Goal: Find specific page/section: Find specific page/section

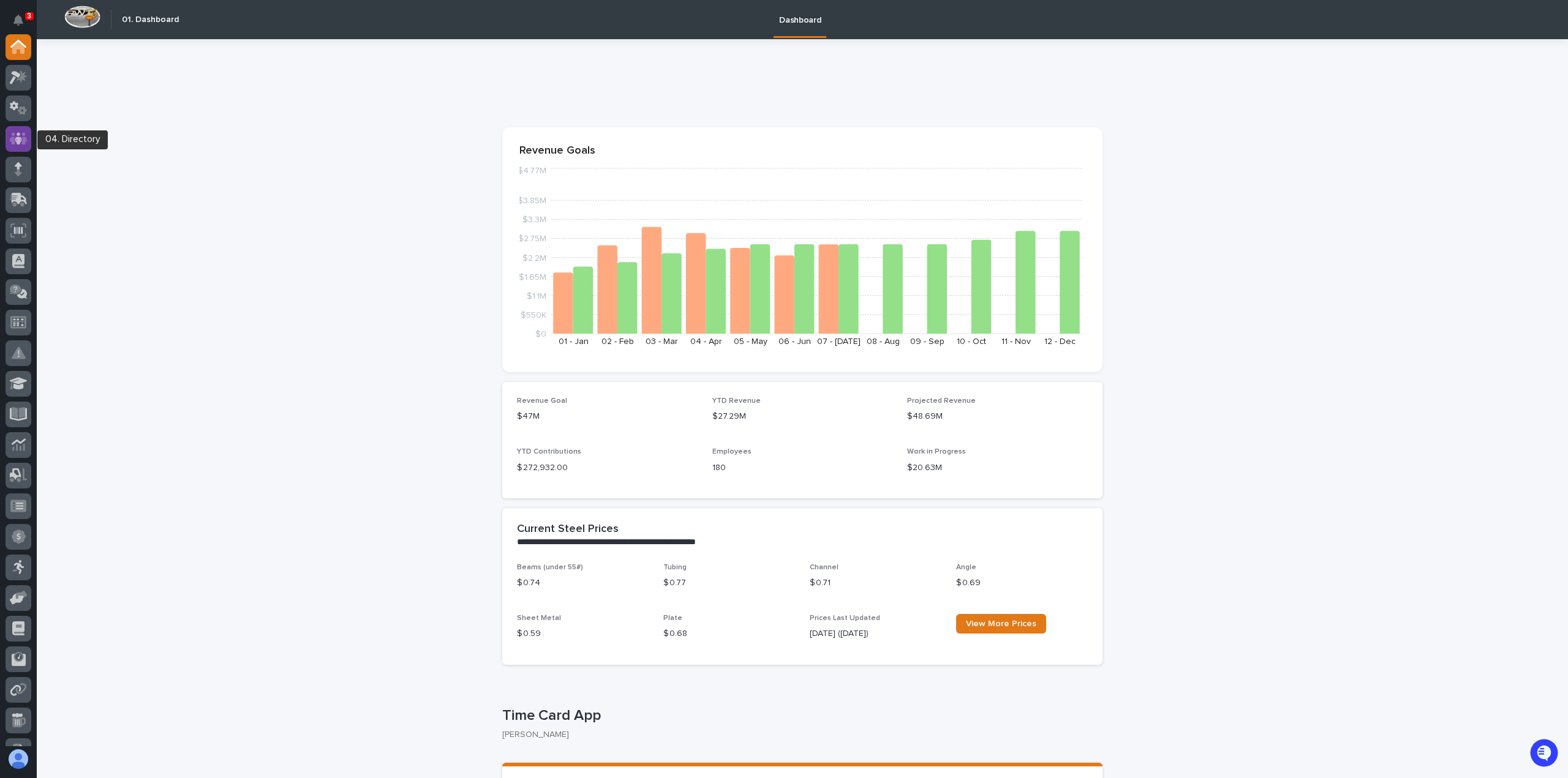
click at [18, 137] on icon at bounding box center [18, 138] width 8 height 12
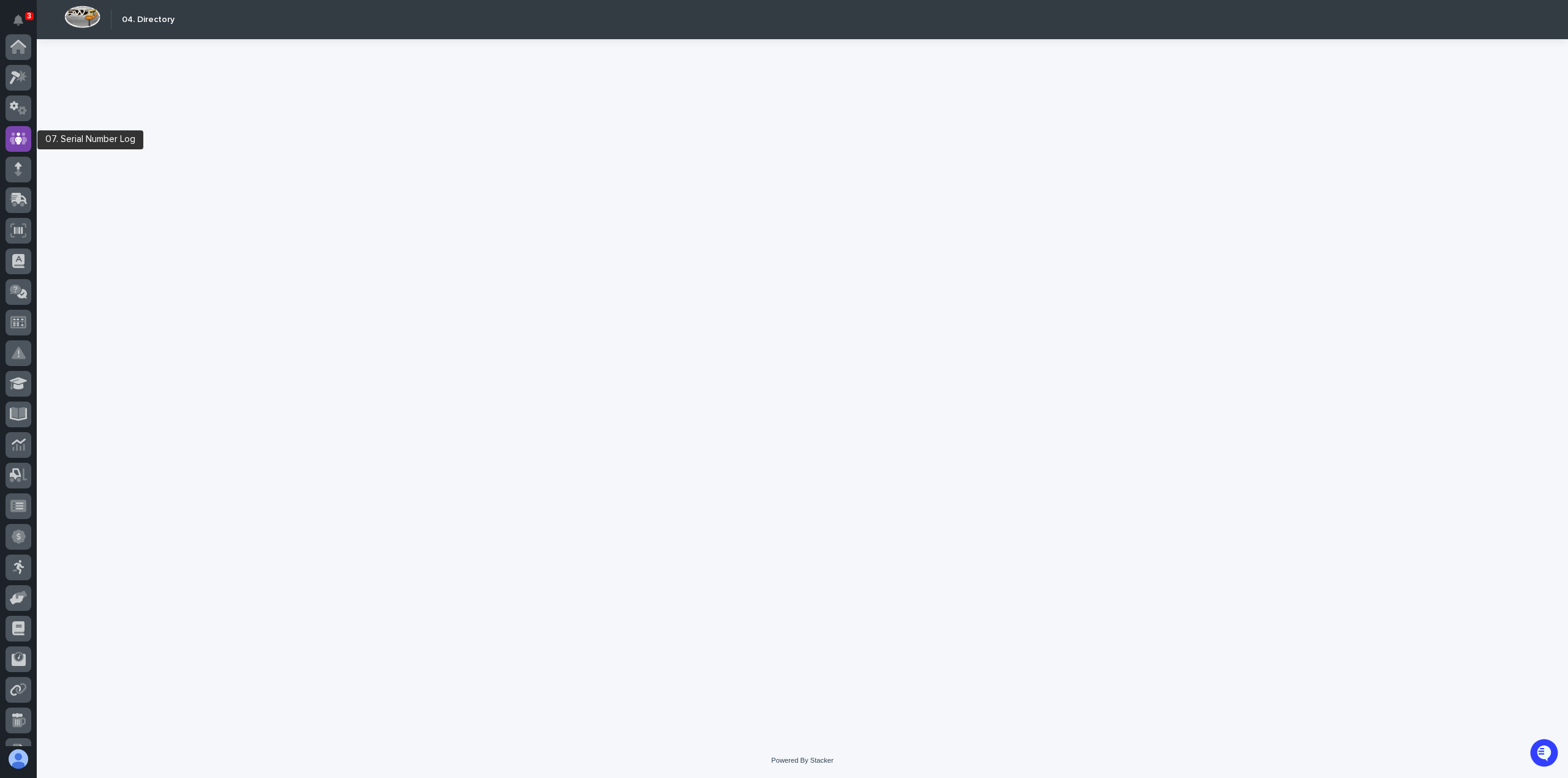
scroll to position [92, 0]
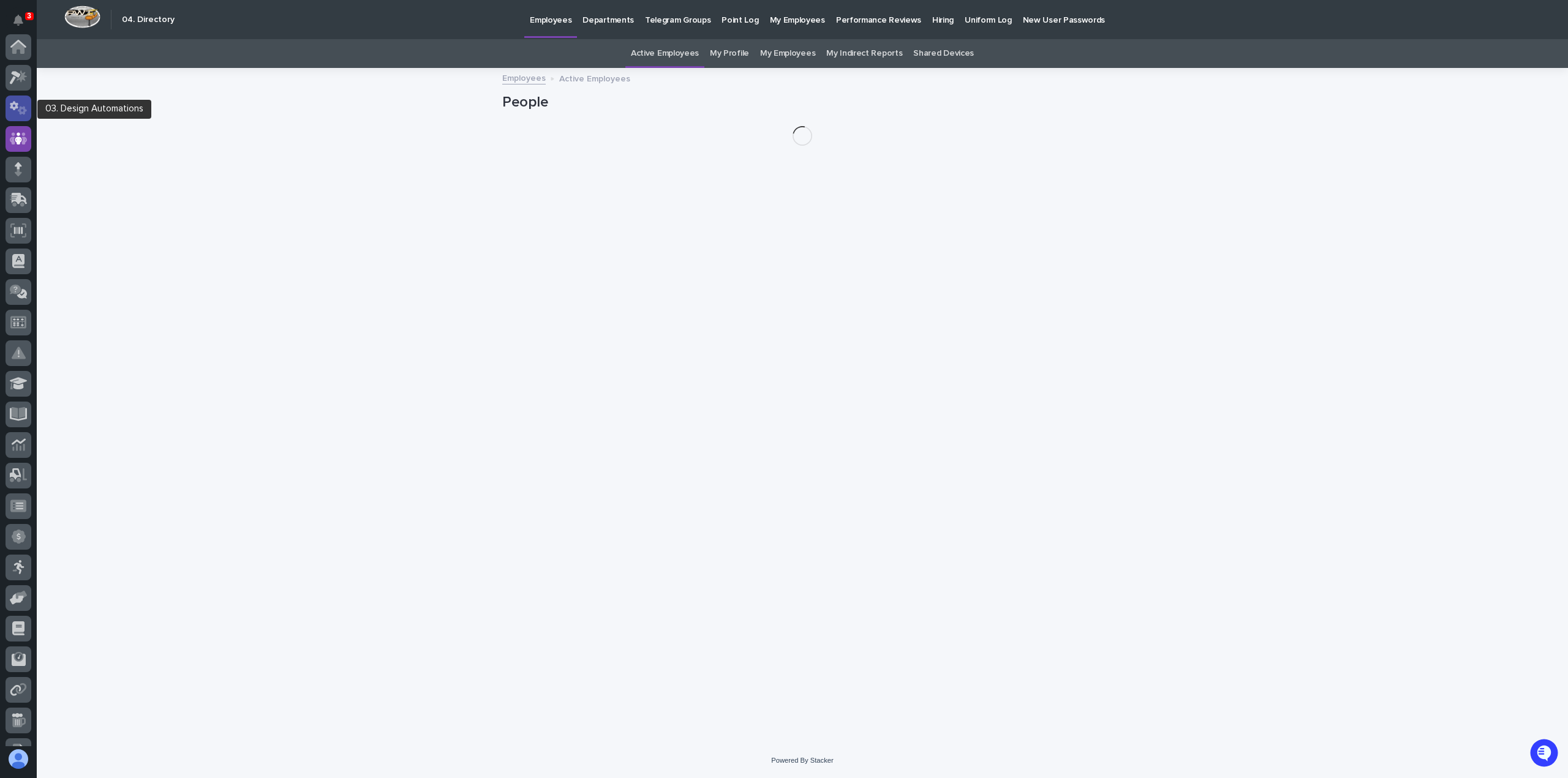
click at [9, 115] on div at bounding box center [18, 108] width 26 height 26
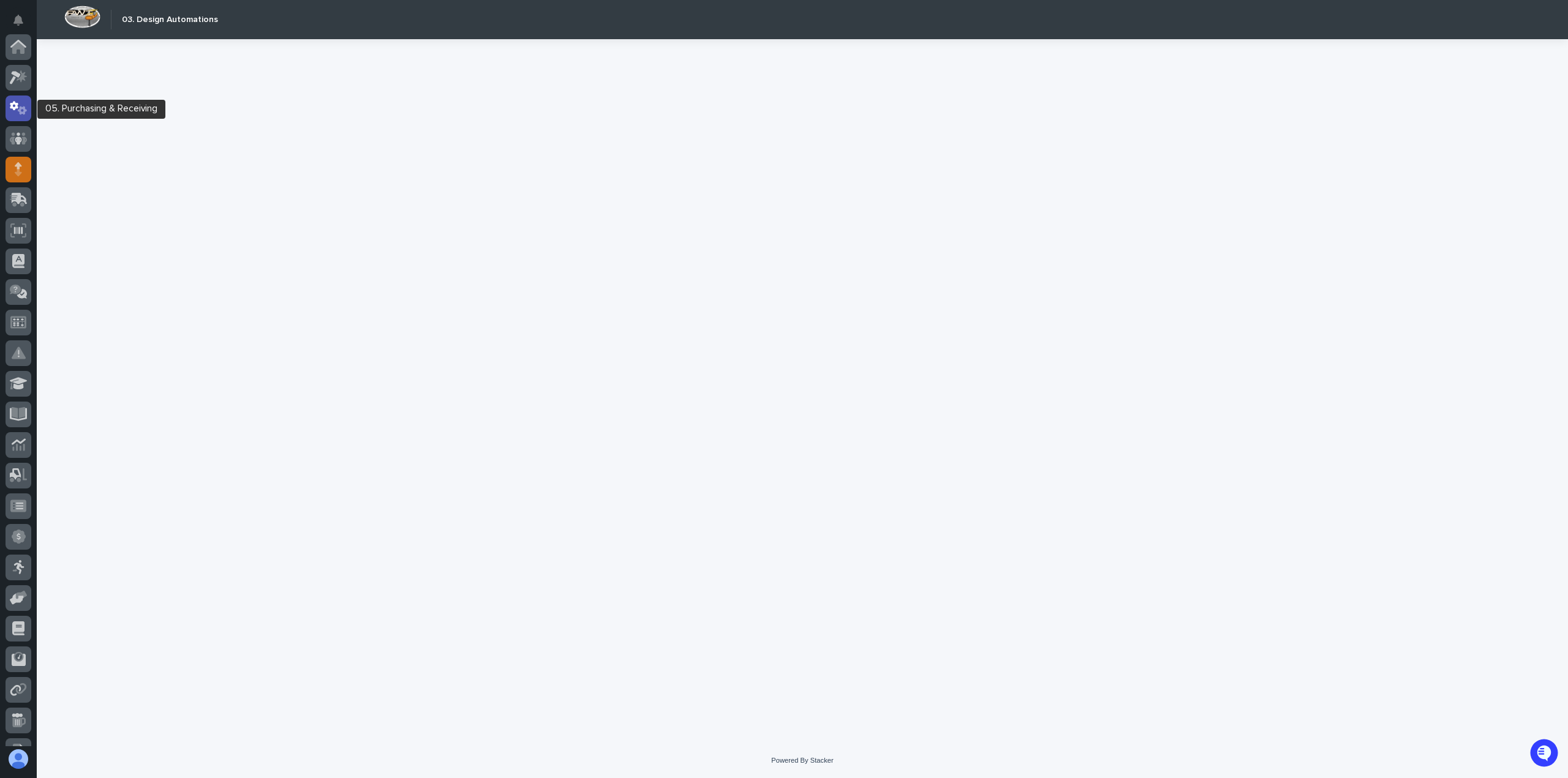
scroll to position [61, 0]
